Goal: Information Seeking & Learning: Learn about a topic

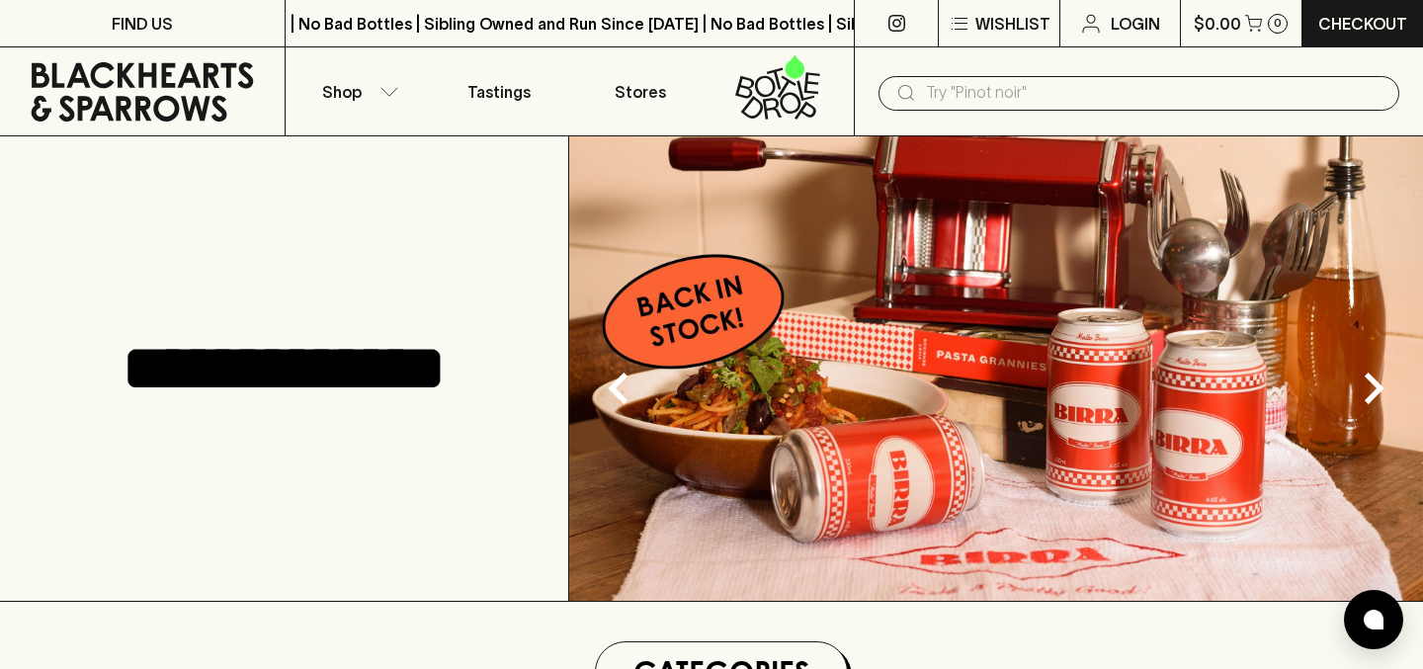
click at [1059, 105] on input "text" at bounding box center [1155, 93] width 458 height 32
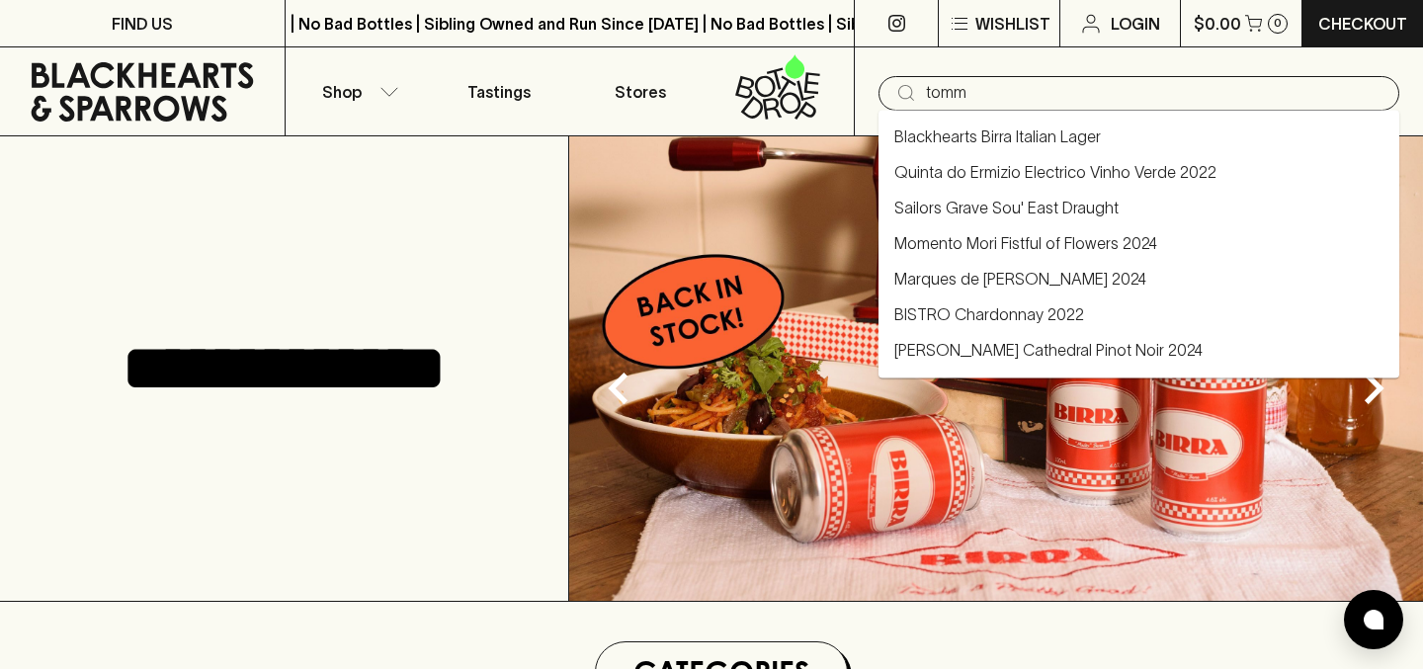
type input "[PERSON_NAME]"
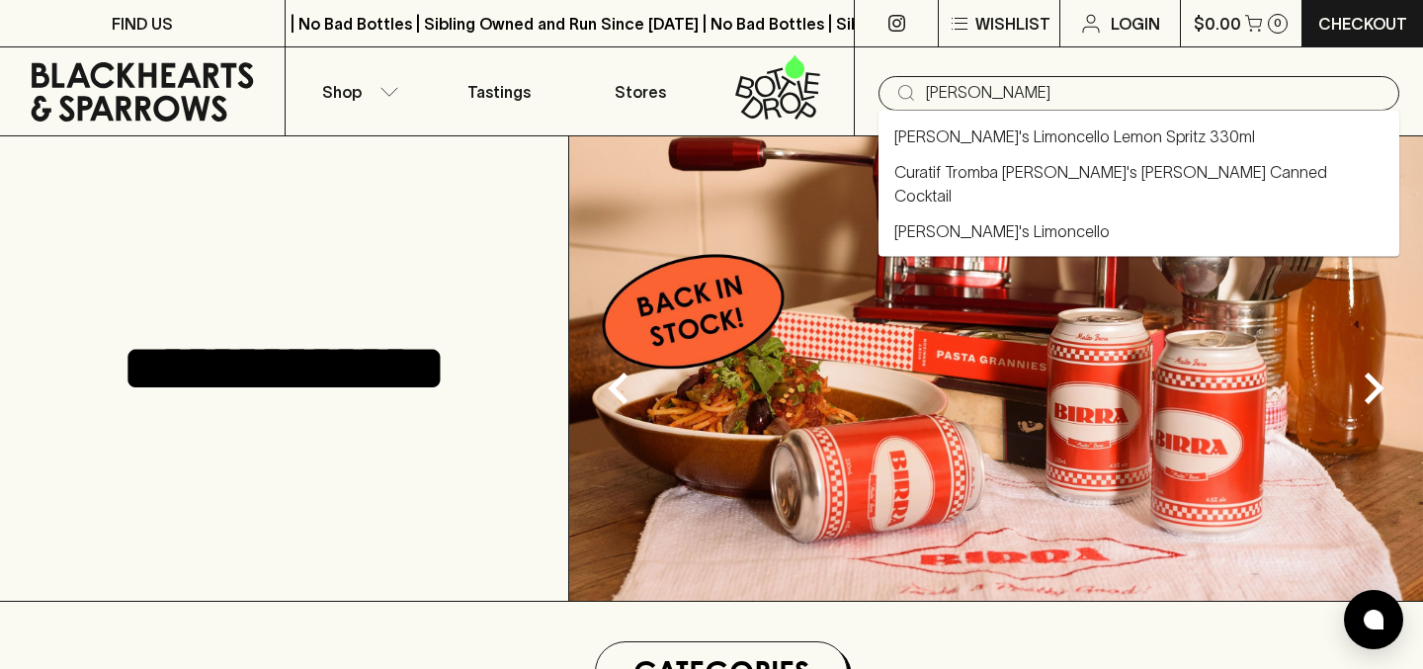
click at [1102, 130] on link "[PERSON_NAME]'s Limoncello Lemon Spritz 330ml" at bounding box center [1074, 137] width 361 height 24
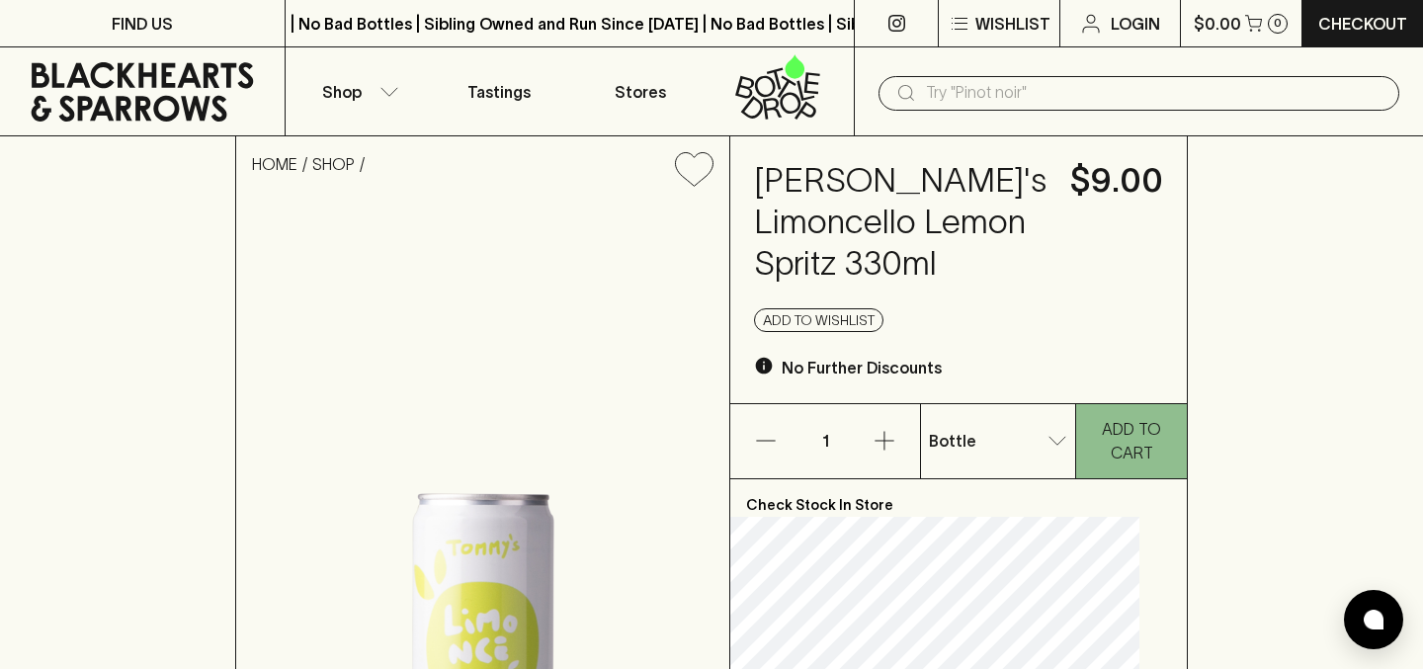
click at [978, 85] on input "text" at bounding box center [1155, 93] width 458 height 32
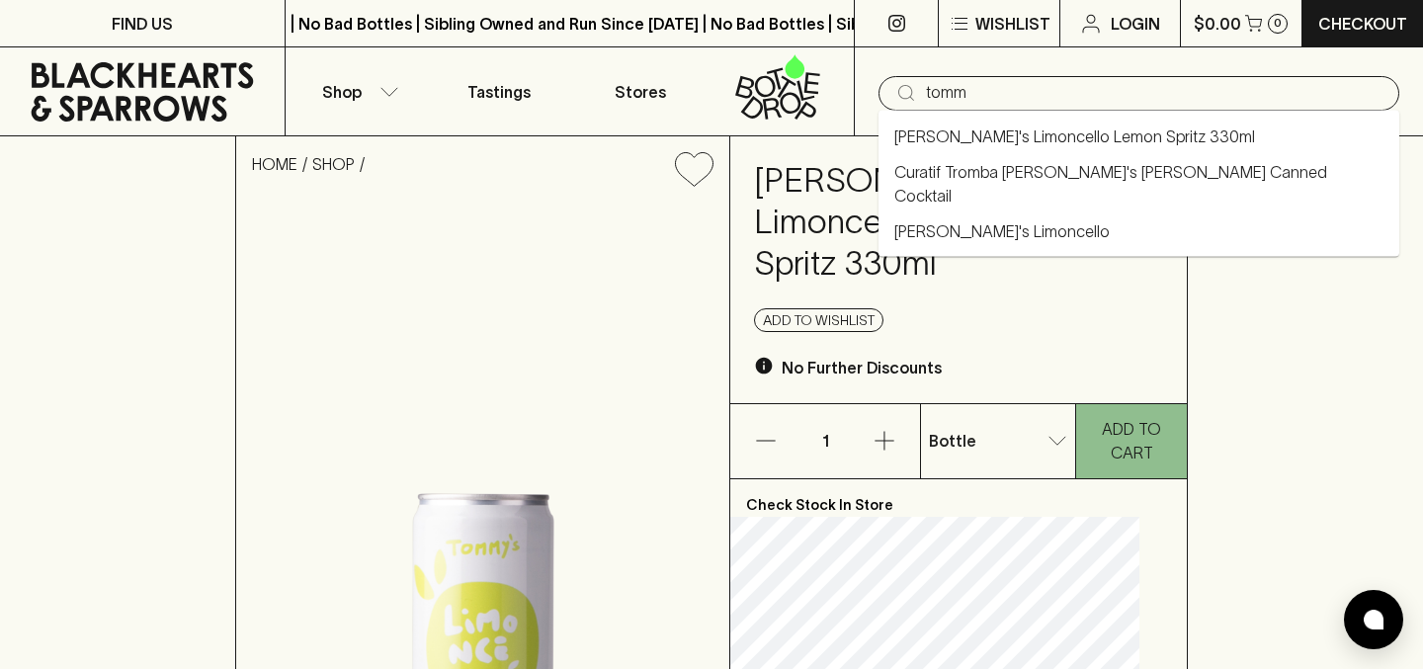
click at [961, 219] on link "[PERSON_NAME]'s Limoncello" at bounding box center [1001, 231] width 215 height 24
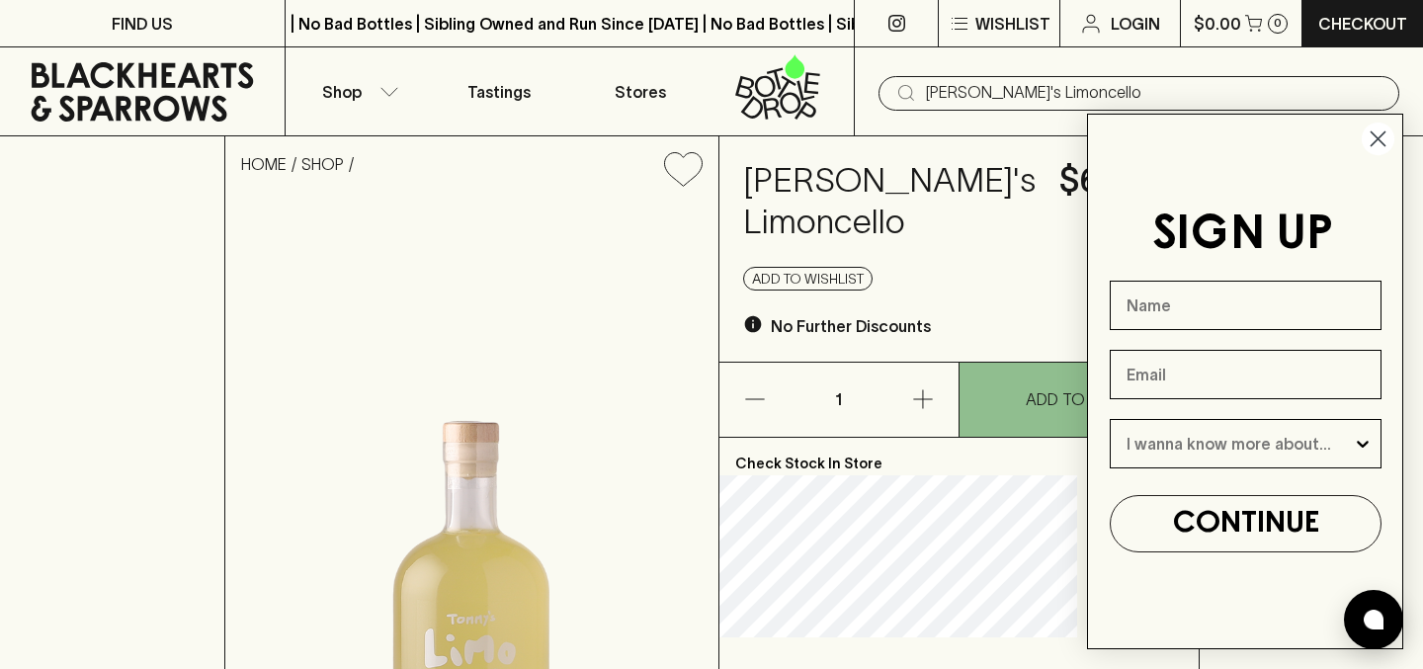
type input "[PERSON_NAME]'s Limoncello"
click at [1379, 141] on circle "Close dialog" at bounding box center [1378, 139] width 33 height 33
